Goal: Complete application form

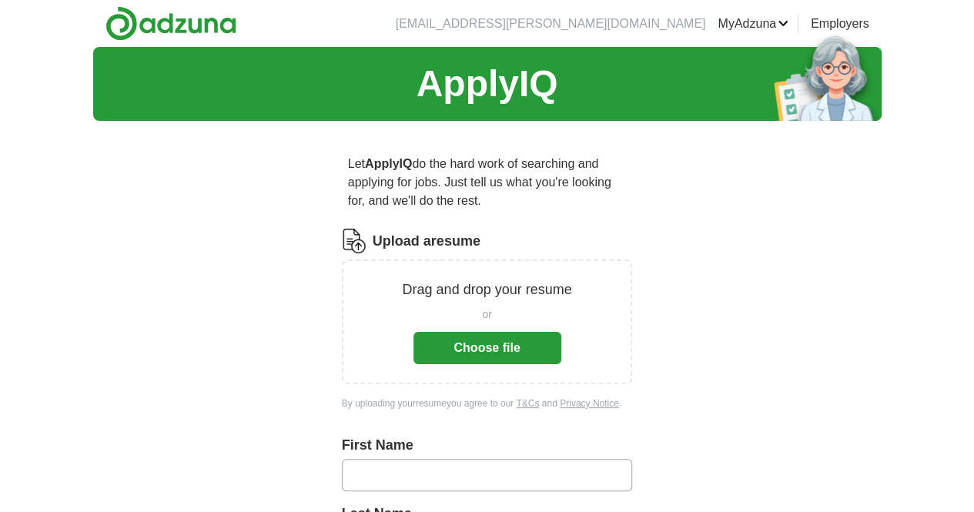
click at [468, 332] on button "Choose file" at bounding box center [487, 348] width 148 height 32
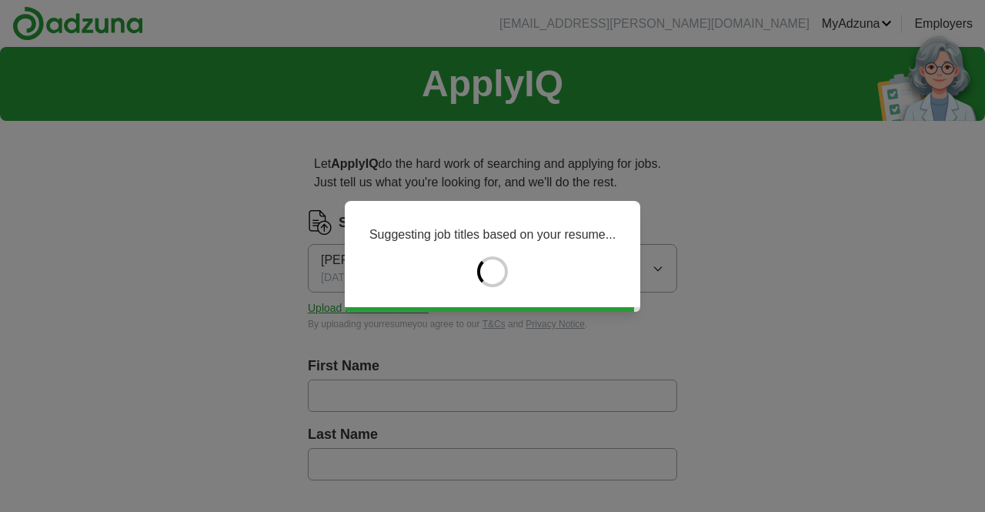
type input "****"
type input "*********"
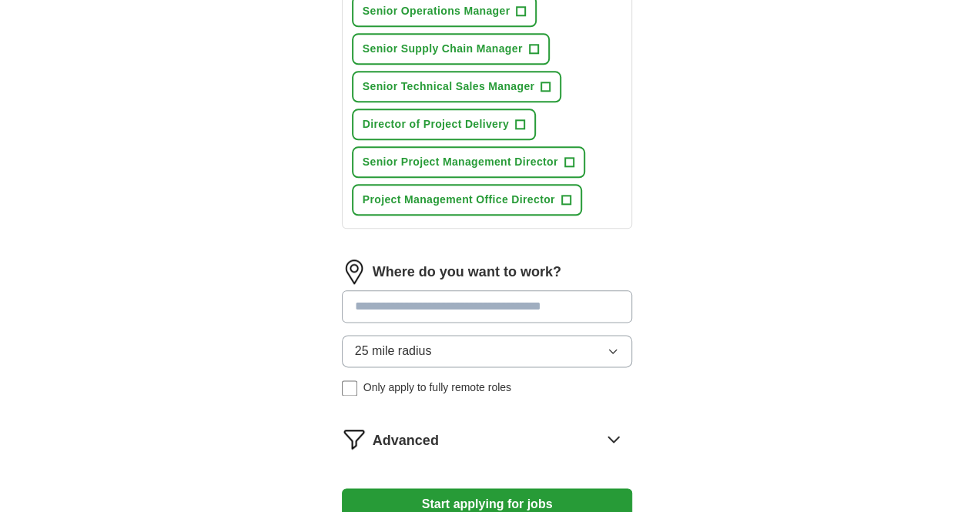
scroll to position [793, 0]
click at [423, 289] on input at bounding box center [487, 305] width 291 height 32
type input "*****"
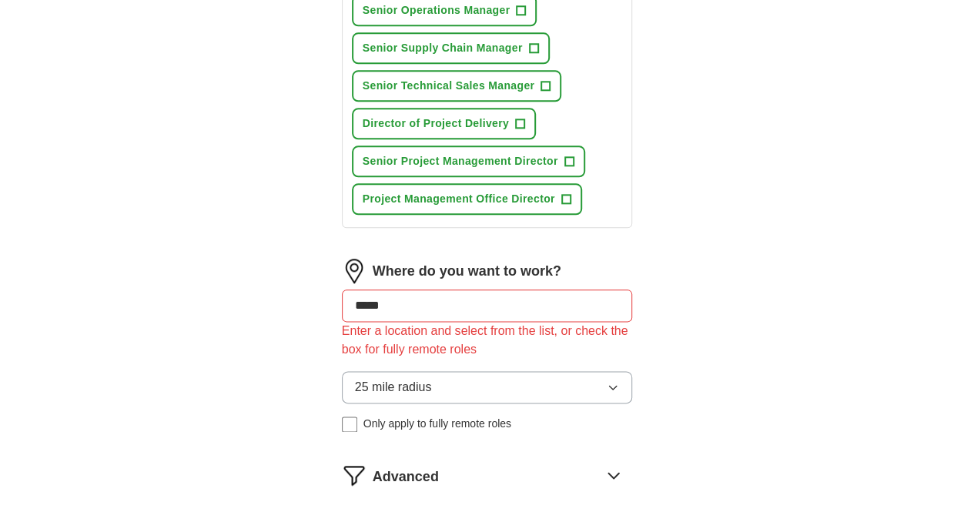
click at [470, 326] on div "Where do you want to work? ***** Enter a location and select from the list, or …" at bounding box center [487, 352] width 291 height 186
click at [469, 371] on button "25 mile radius" at bounding box center [487, 387] width 291 height 32
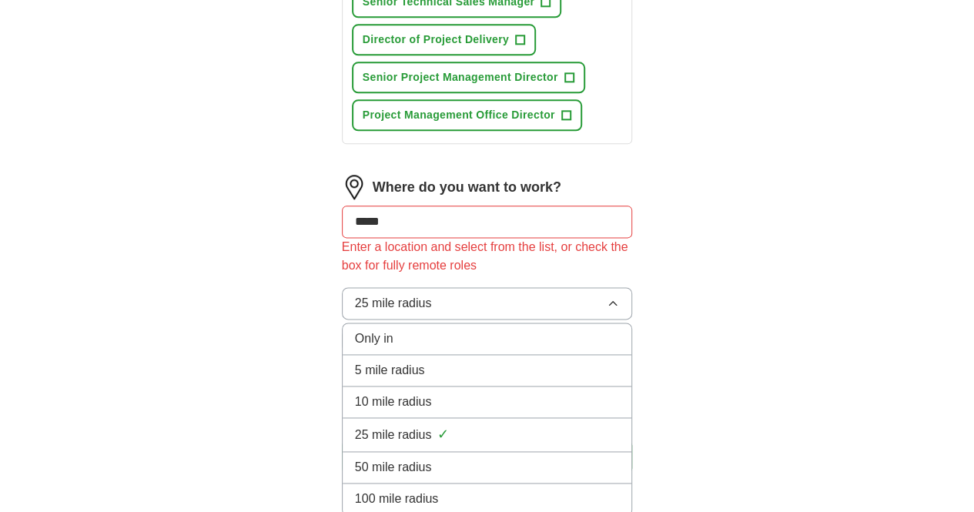
scroll to position [877, 0]
click at [469, 457] on div "50 mile radius" at bounding box center [487, 466] width 265 height 18
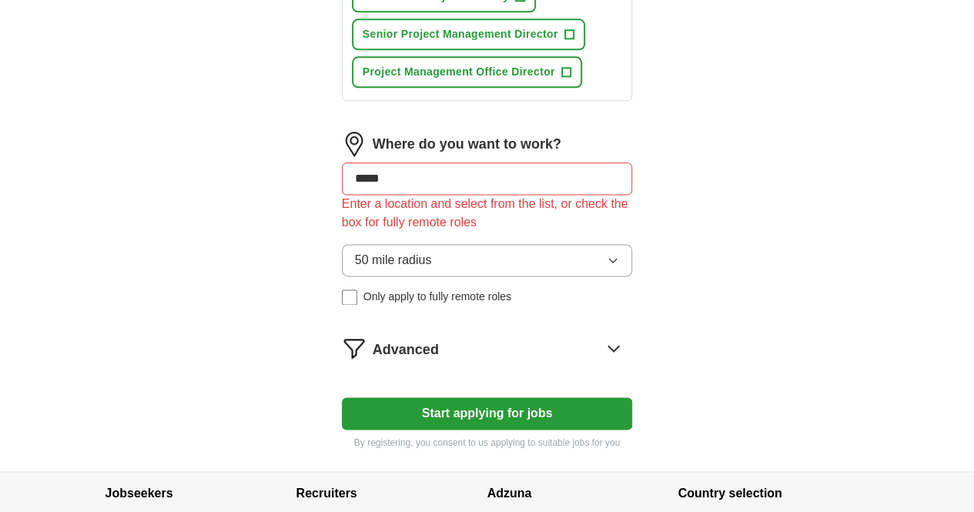
scroll to position [926, 0]
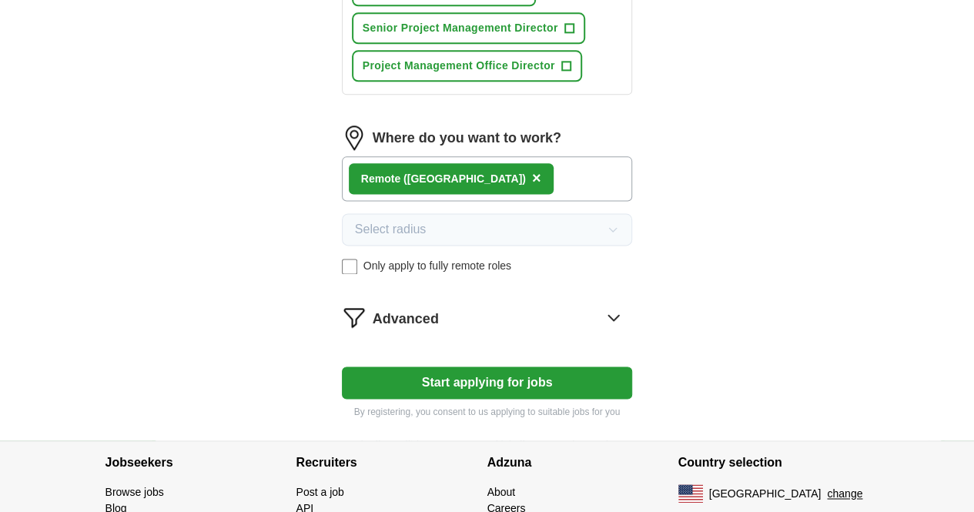
click at [499, 366] on button "Start applying for jobs" at bounding box center [487, 382] width 291 height 32
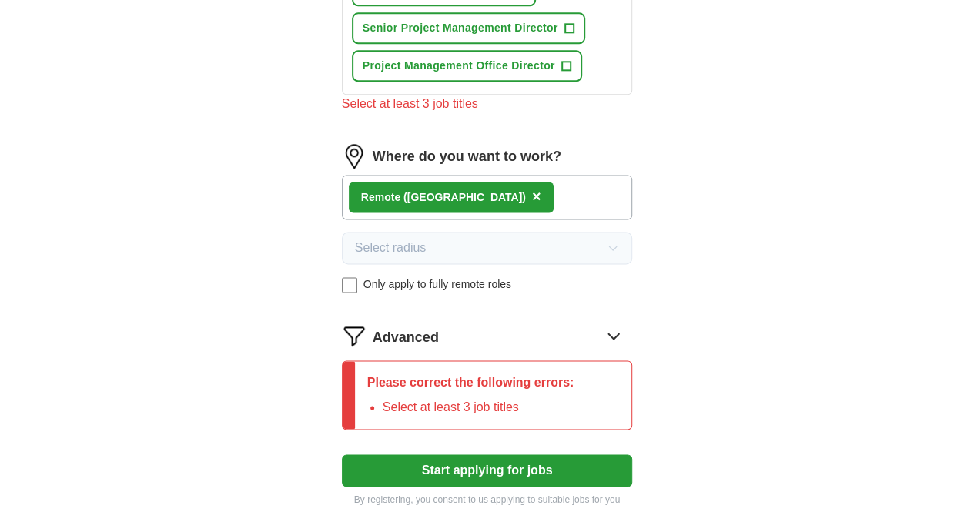
scroll to position [919, 0]
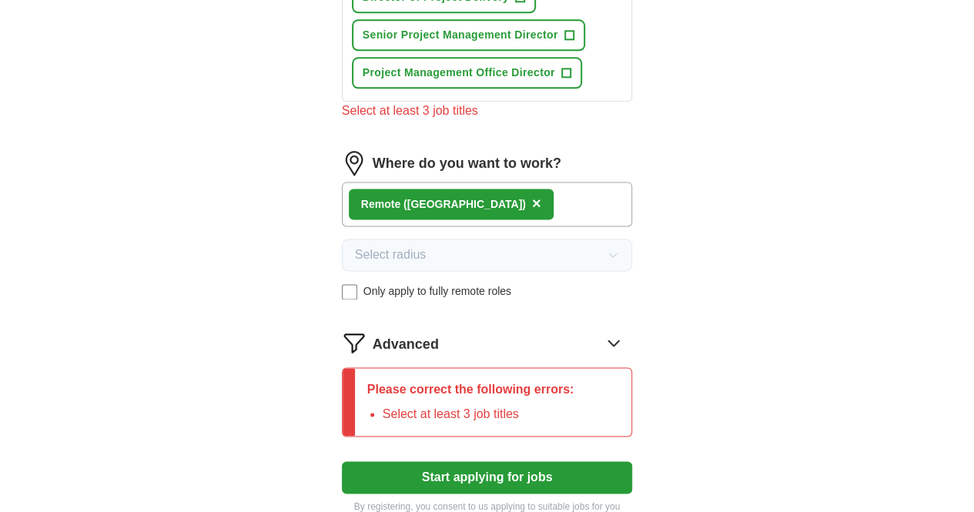
click at [532, 195] on span "×" at bounding box center [536, 203] width 9 height 17
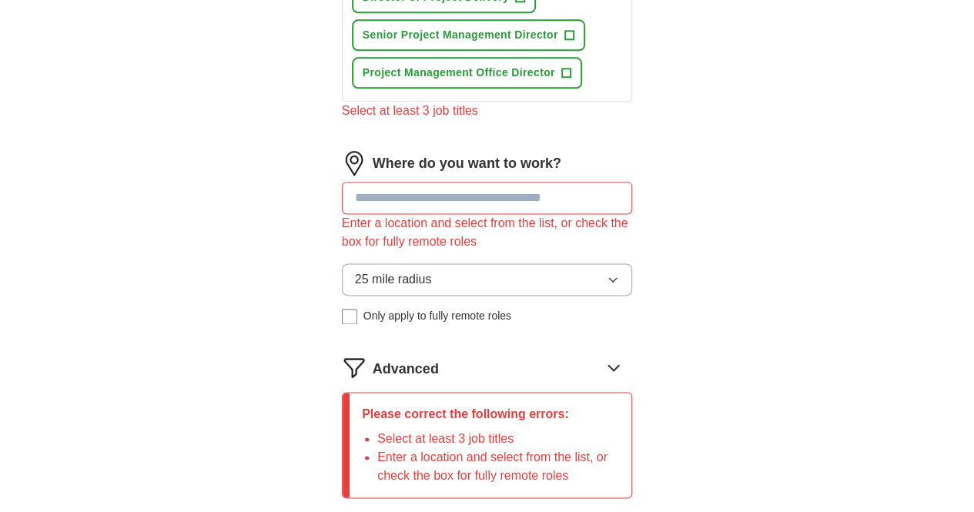
click at [396, 182] on input at bounding box center [487, 198] width 291 height 32
type input "**"
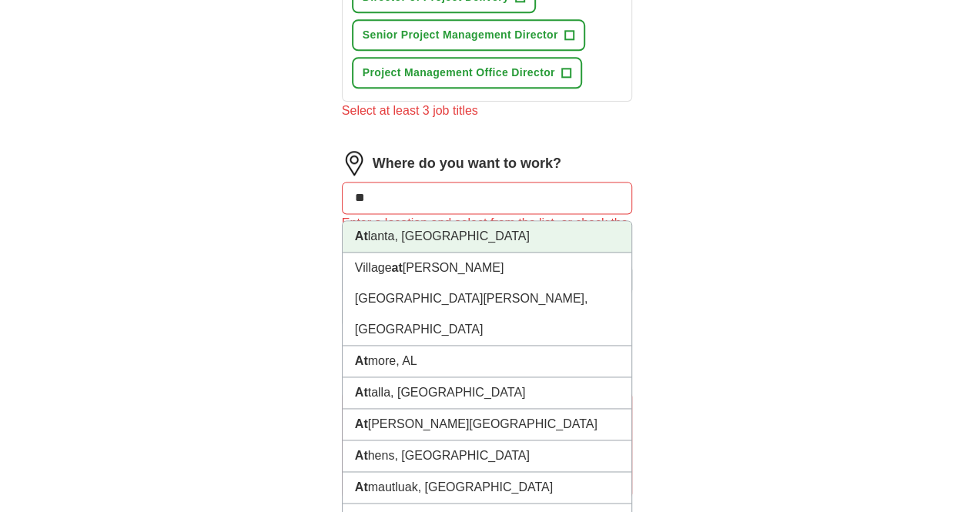
click at [393, 221] on li "At [GEOGRAPHIC_DATA], [GEOGRAPHIC_DATA]" at bounding box center [487, 237] width 289 height 32
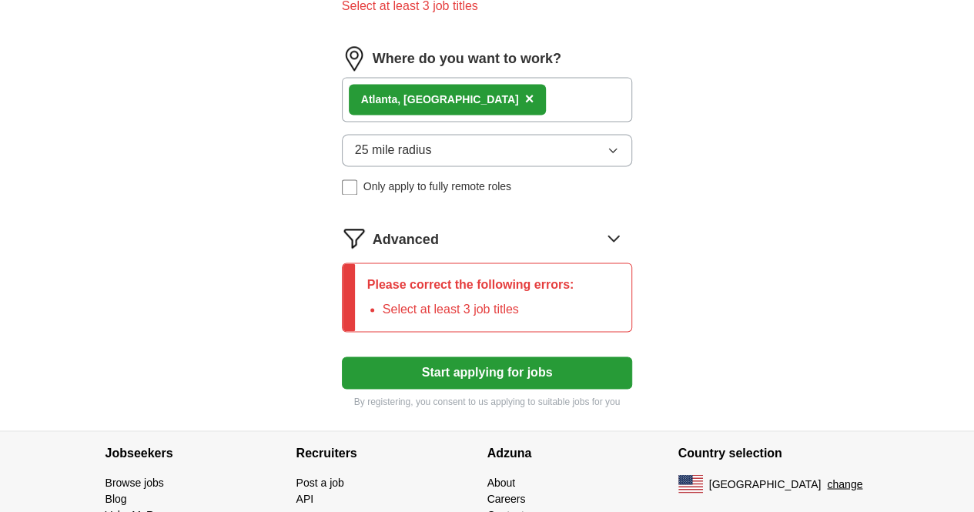
scroll to position [1025, 0]
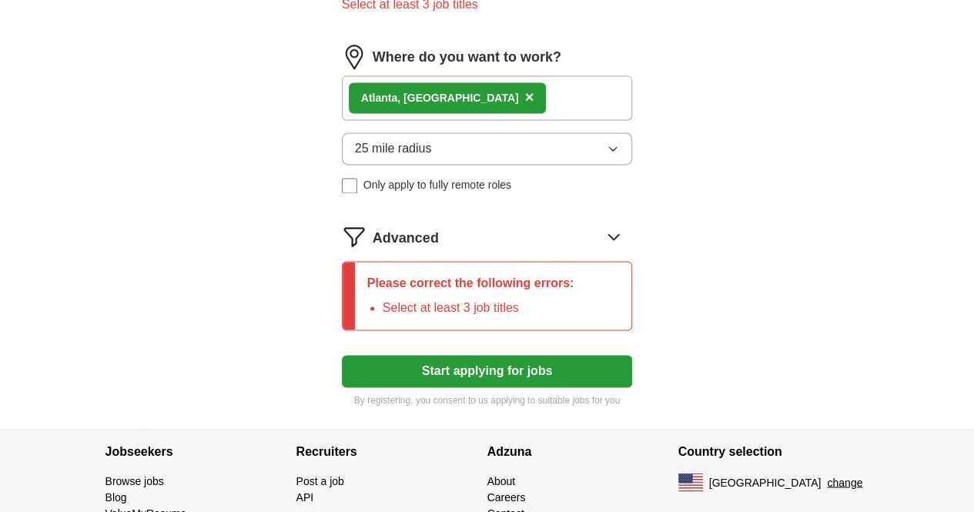
click at [456, 355] on button "Start applying for jobs" at bounding box center [487, 371] width 291 height 32
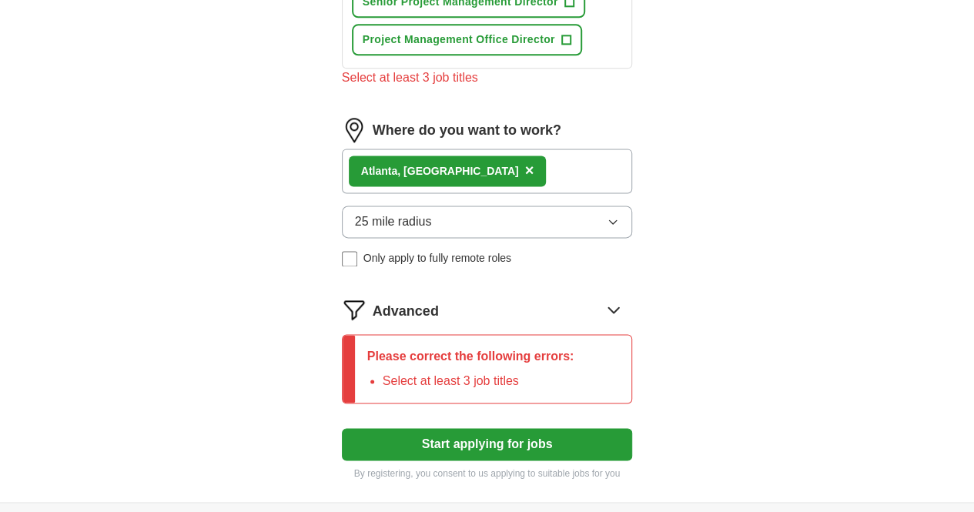
scroll to position [951, 0]
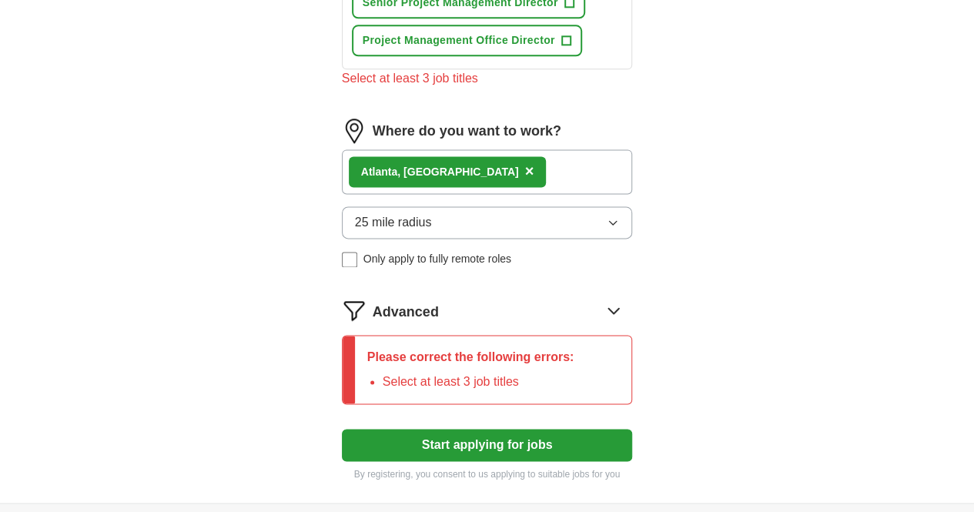
click at [462, 156] on div "At [GEOGRAPHIC_DATA], [GEOGRAPHIC_DATA] ×" at bounding box center [487, 171] width 291 height 45
click at [572, 153] on div "At [GEOGRAPHIC_DATA], [GEOGRAPHIC_DATA] ×" at bounding box center [487, 171] width 291 height 45
click at [446, 149] on div "At [GEOGRAPHIC_DATA], [GEOGRAPHIC_DATA] ×" at bounding box center [487, 171] width 291 height 45
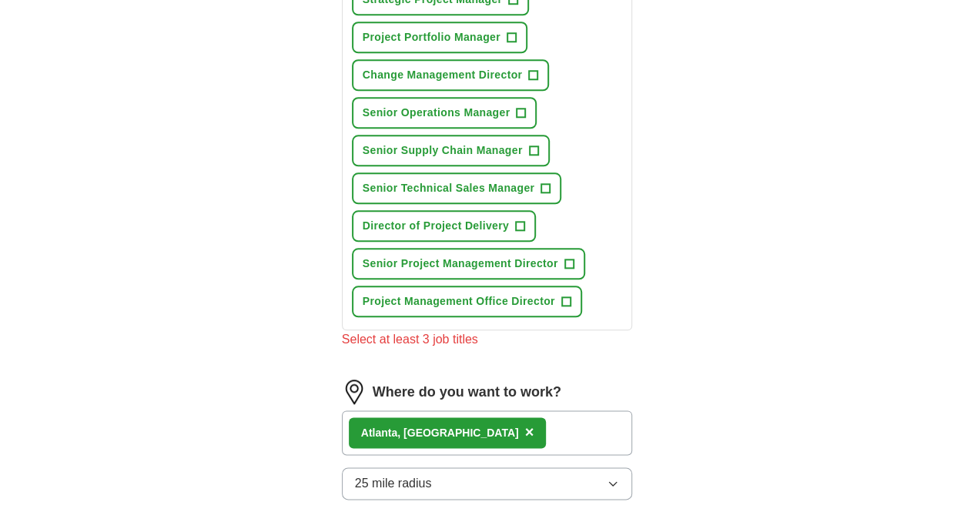
scroll to position [683, 0]
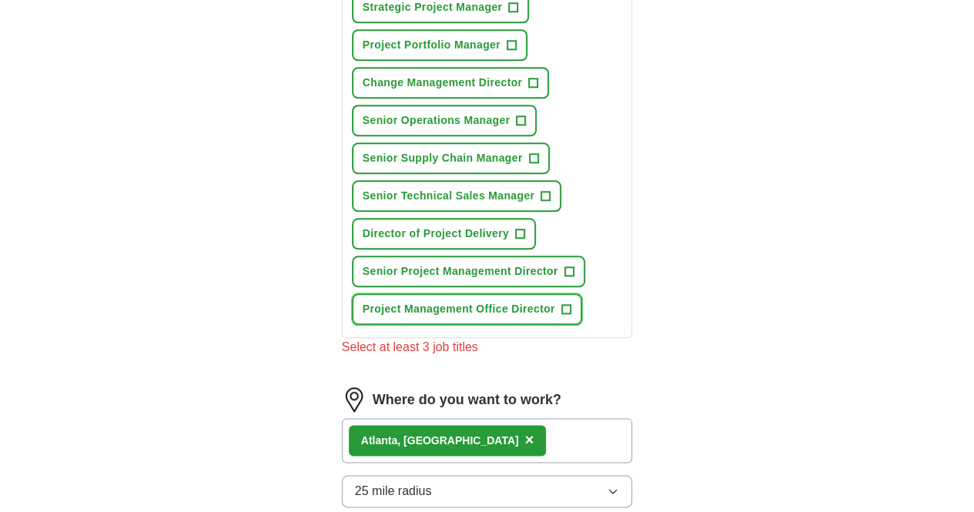
click at [561, 303] on span "+" at bounding box center [565, 309] width 9 height 12
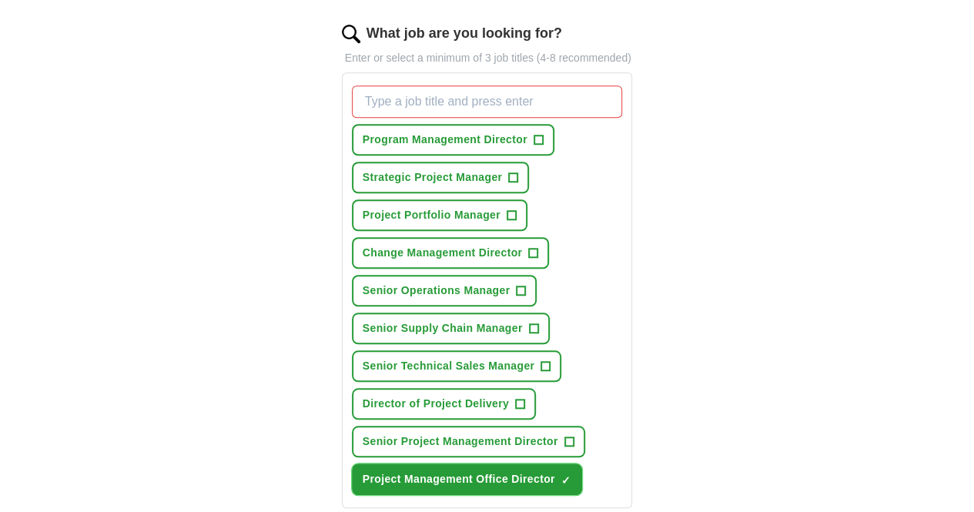
scroll to position [512, 0]
click at [516, 399] on span "+" at bounding box center [520, 405] width 9 height 12
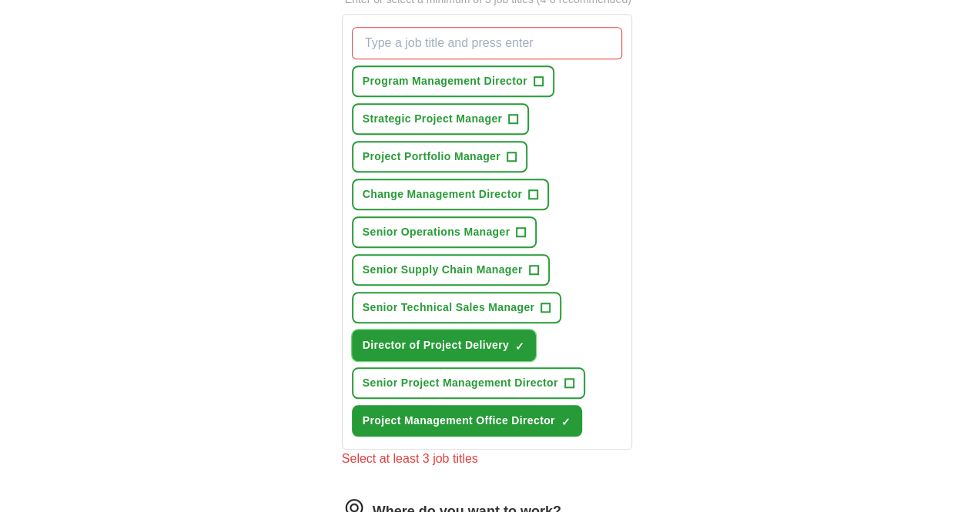
scroll to position [572, 0]
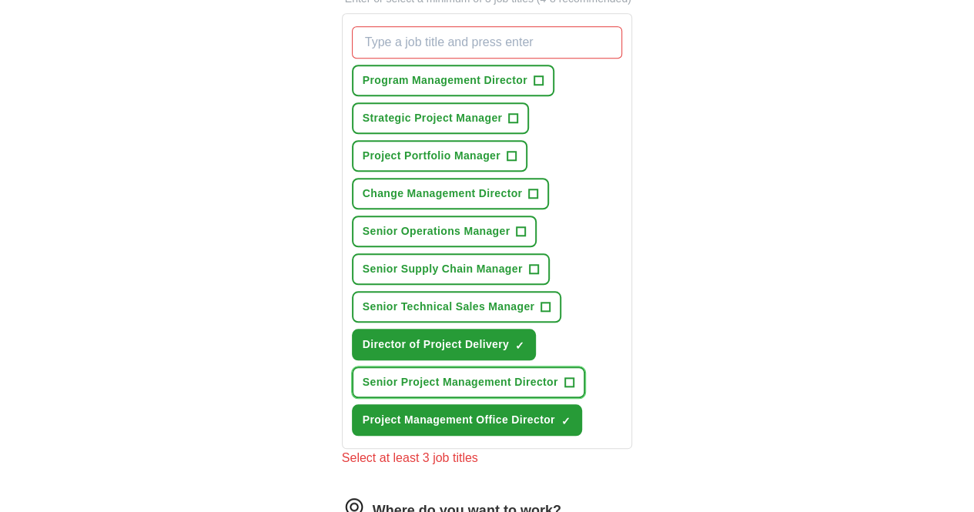
click at [564, 376] on span "+" at bounding box center [568, 382] width 9 height 12
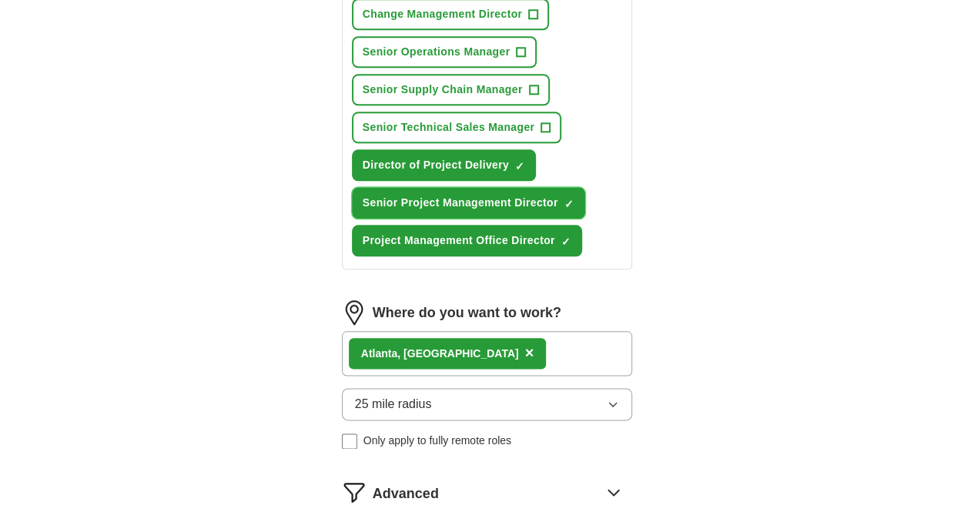
scroll to position [917, 0]
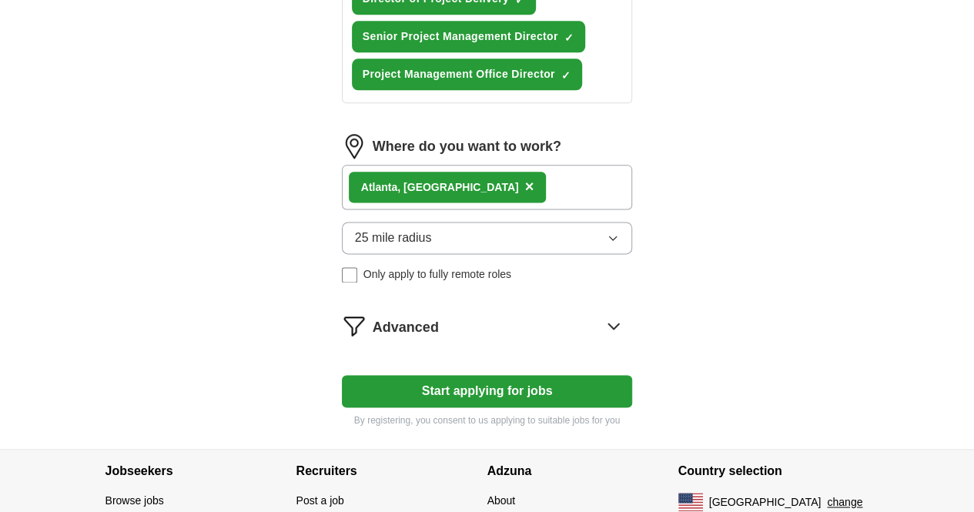
drag, startPoint x: 568, startPoint y: 366, endPoint x: 506, endPoint y: 369, distance: 61.6
click at [506, 375] on button "Start applying for jobs" at bounding box center [487, 391] width 291 height 32
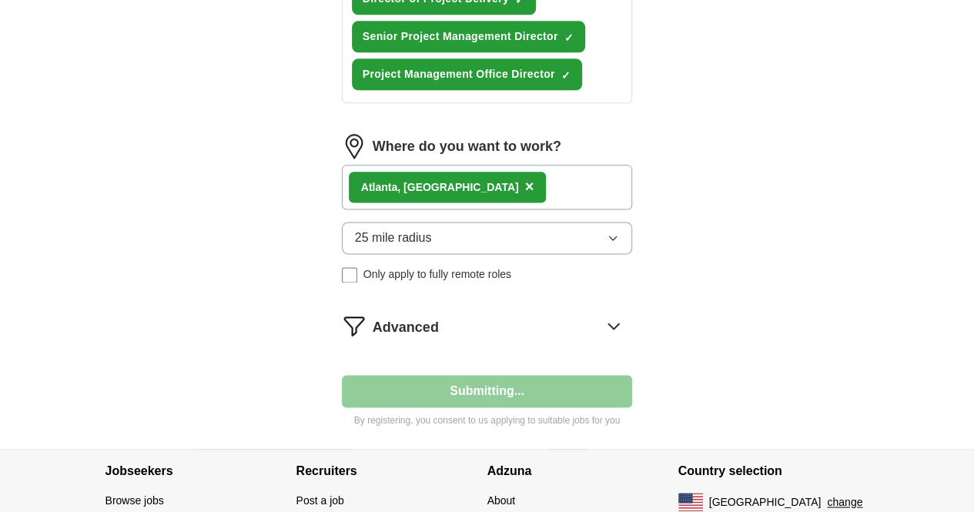
select select "**"
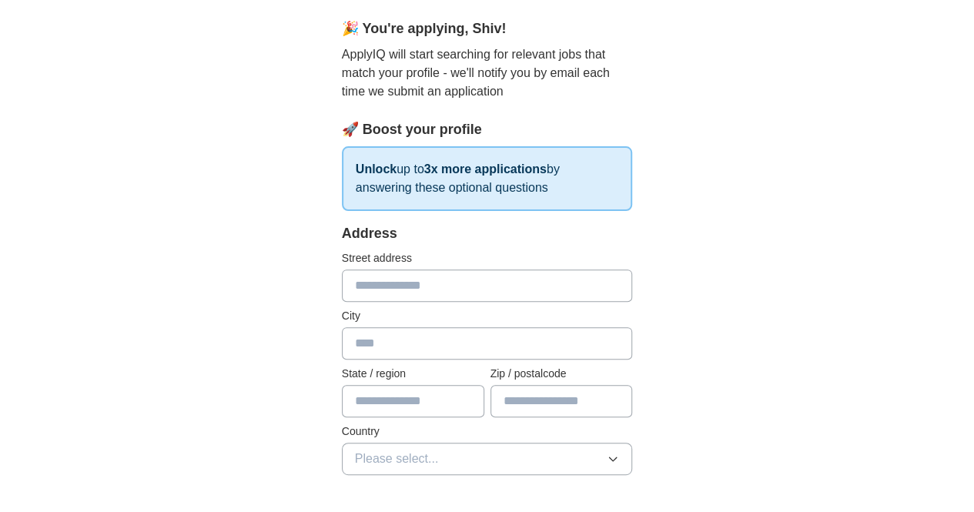
scroll to position [131, 0]
click at [448, 284] on input "text" at bounding box center [487, 285] width 291 height 32
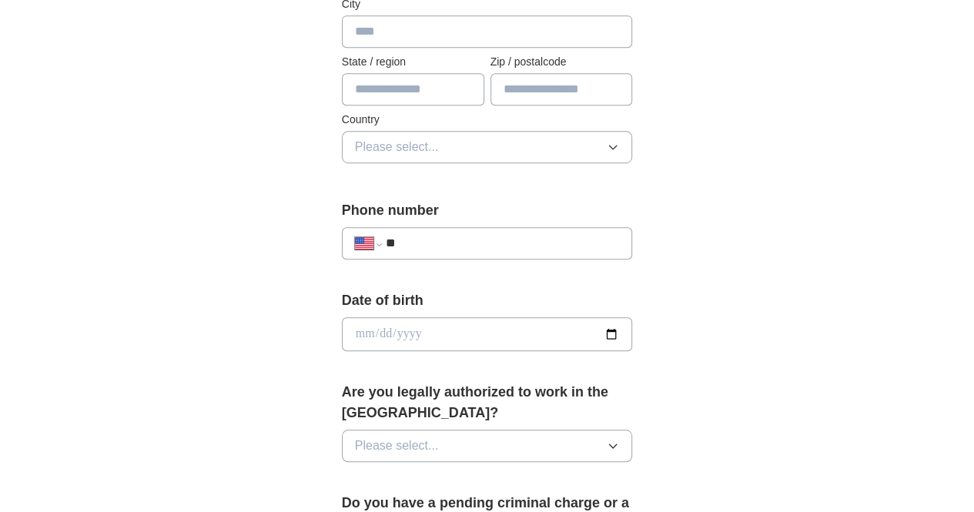
scroll to position [443, 0]
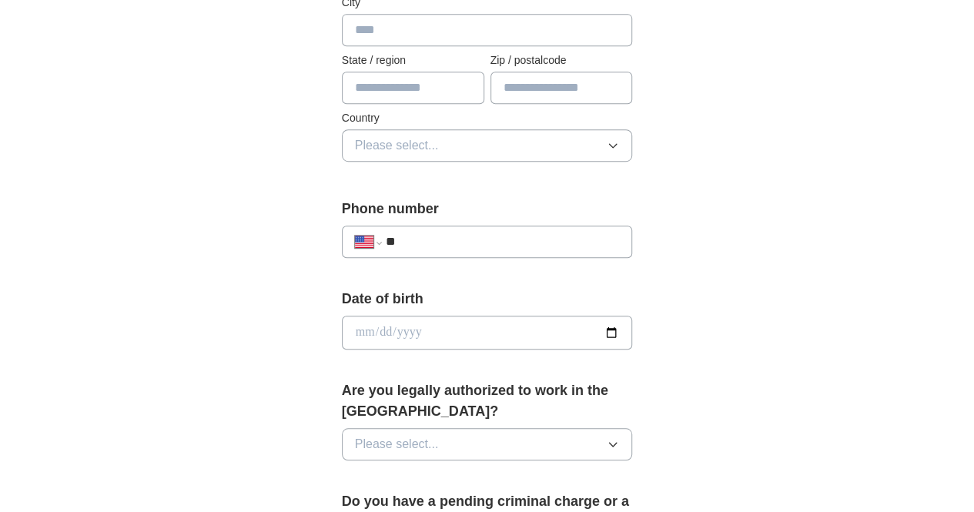
click at [446, 242] on input "**" at bounding box center [503, 241] width 234 height 18
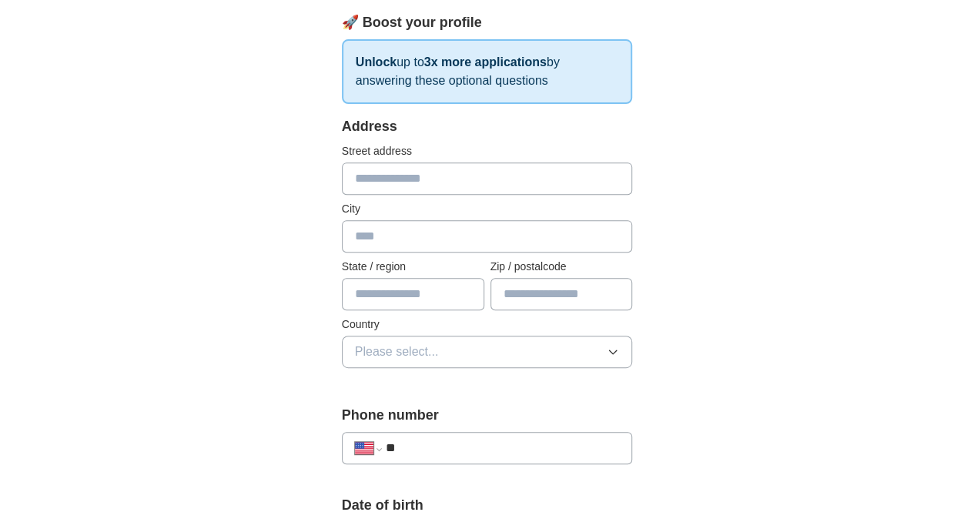
scroll to position [236, 0]
